Goal: Transaction & Acquisition: Purchase product/service

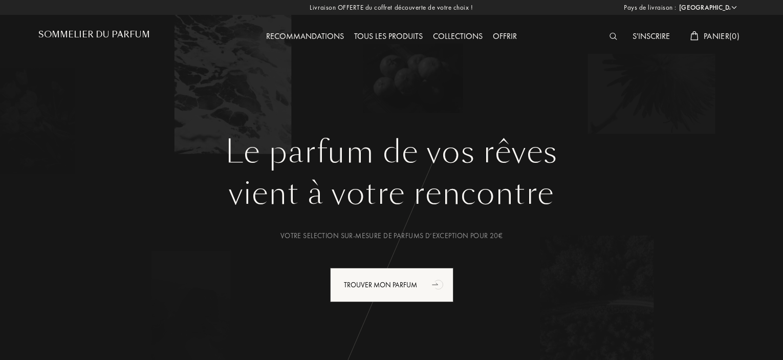
select select "FR"
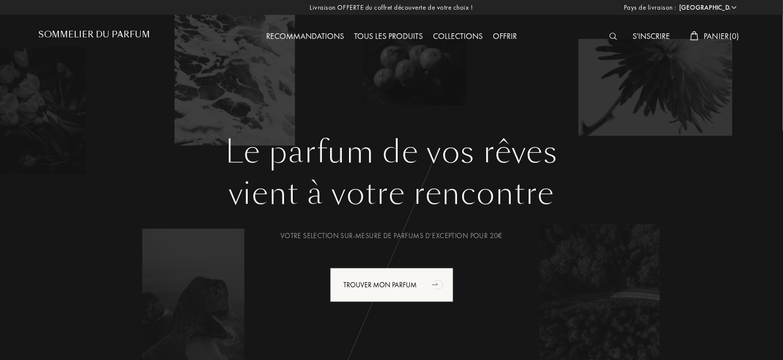
click at [611, 35] on img at bounding box center [613, 36] width 8 height 7
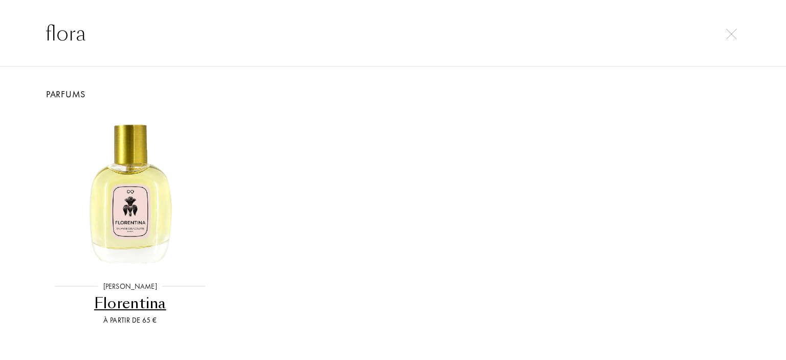
type input "flora"
click at [727, 32] on img at bounding box center [731, 34] width 11 height 11
click at [730, 29] on div "S'inscrire Panier ( 0 )" at bounding box center [657, 28] width 177 height 56
